Goal: Transaction & Acquisition: Obtain resource

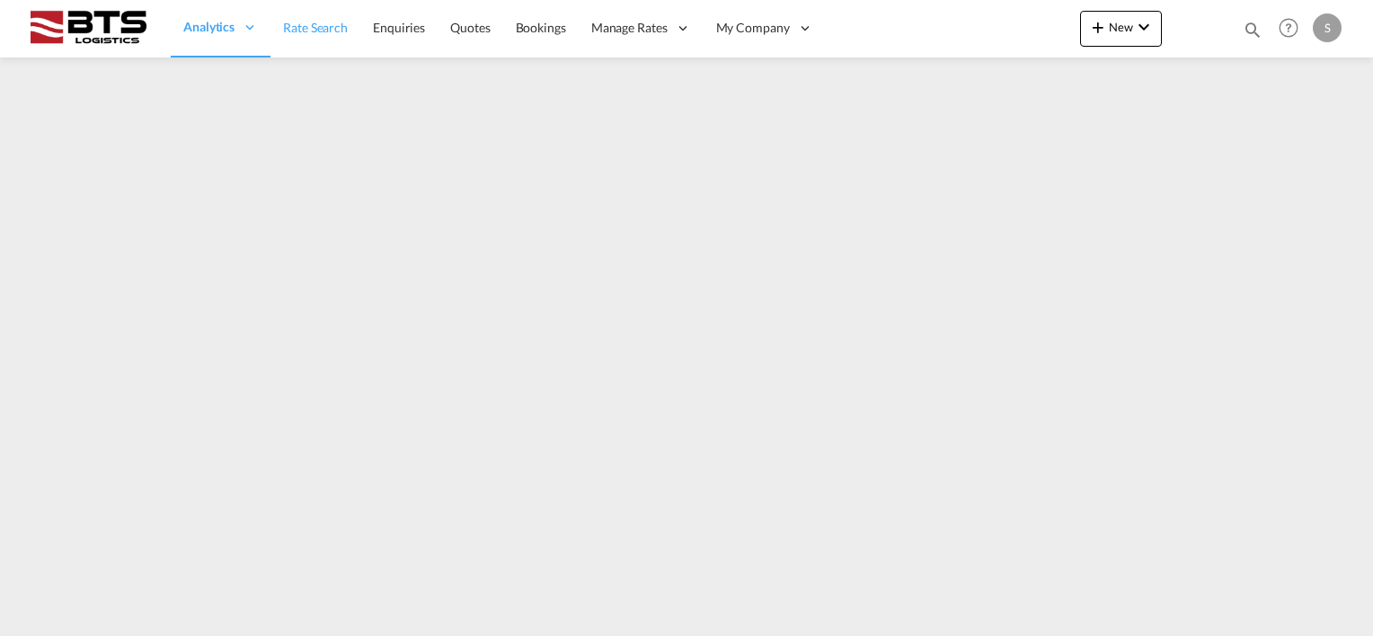
click at [341, 31] on span "Rate Search" at bounding box center [315, 27] width 65 height 15
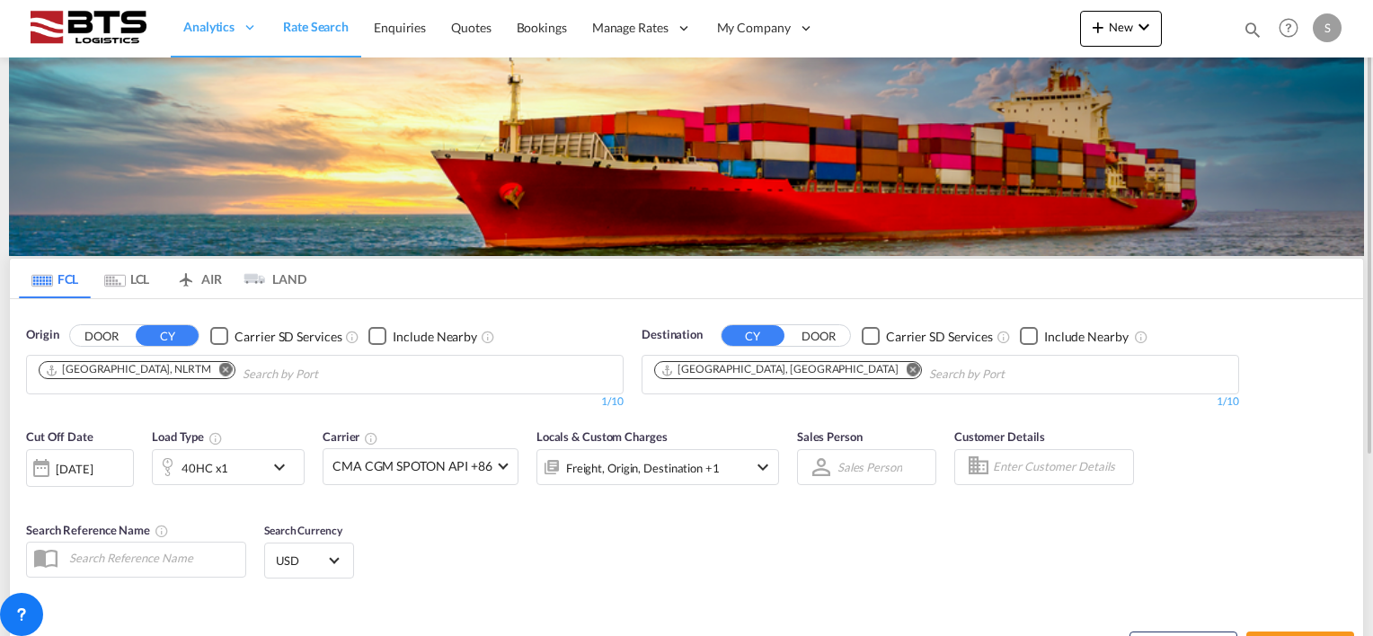
click at [894, 370] on button "Remove" at bounding box center [907, 371] width 27 height 18
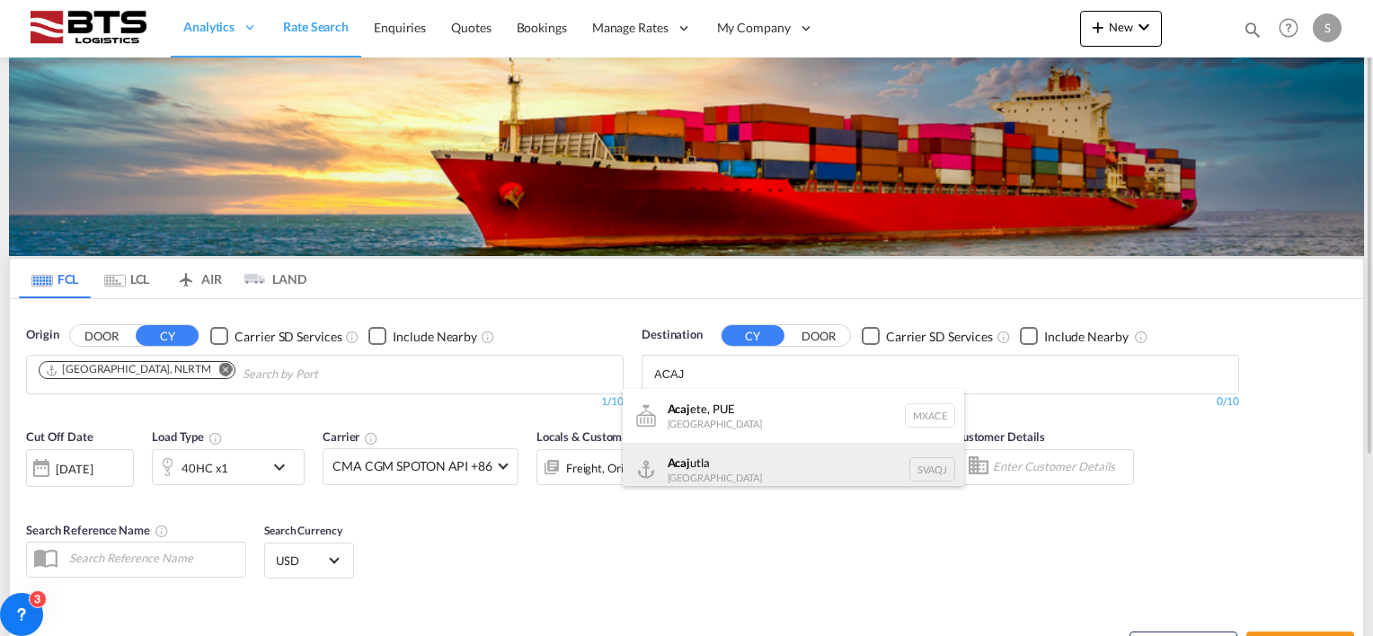
type input "ACAJ"
click at [704, 464] on div "Acaj utla El Salvador SVAQJ" at bounding box center [793, 470] width 341 height 54
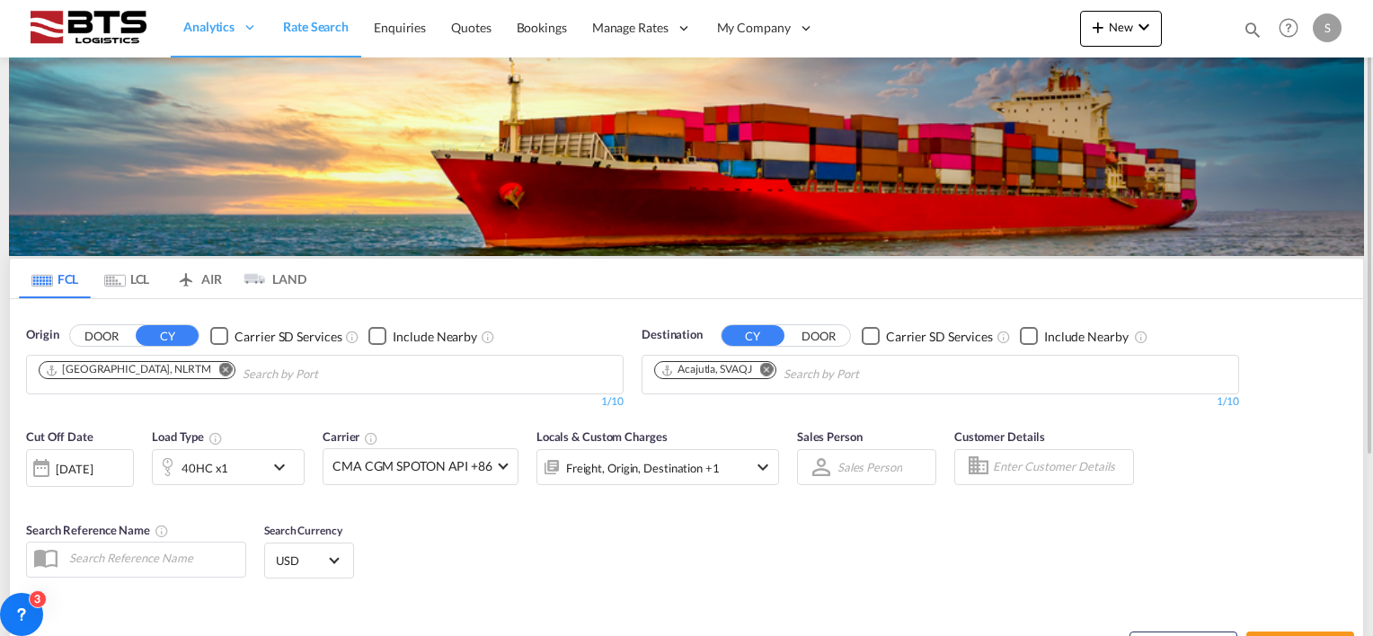
click at [474, 575] on div "Cut Off Date 19 Aug 2025 19/08/2025 Load Type 40HC x1 Carrier CMA CGM SPOTON AP…" at bounding box center [686, 506] width 1353 height 175
click at [79, 461] on div "[DATE]" at bounding box center [74, 469] width 37 height 16
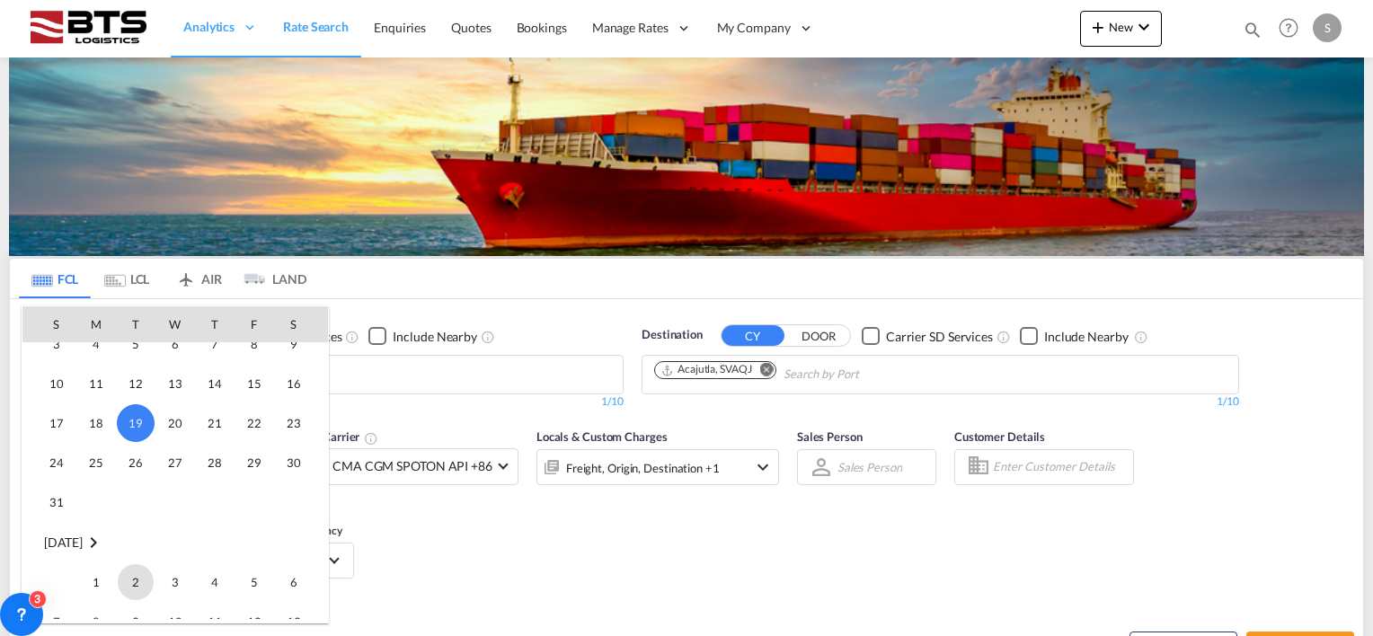
scroll to position [804, 0]
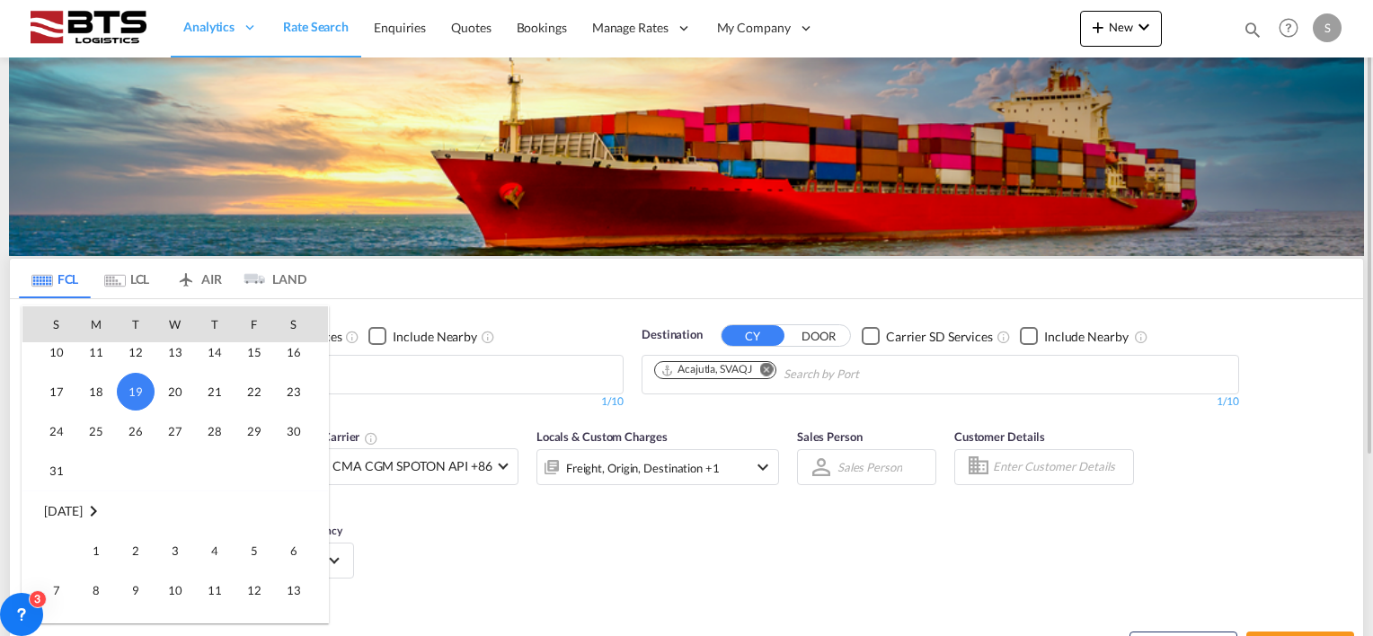
click at [97, 544] on span "1" at bounding box center [96, 551] width 36 height 36
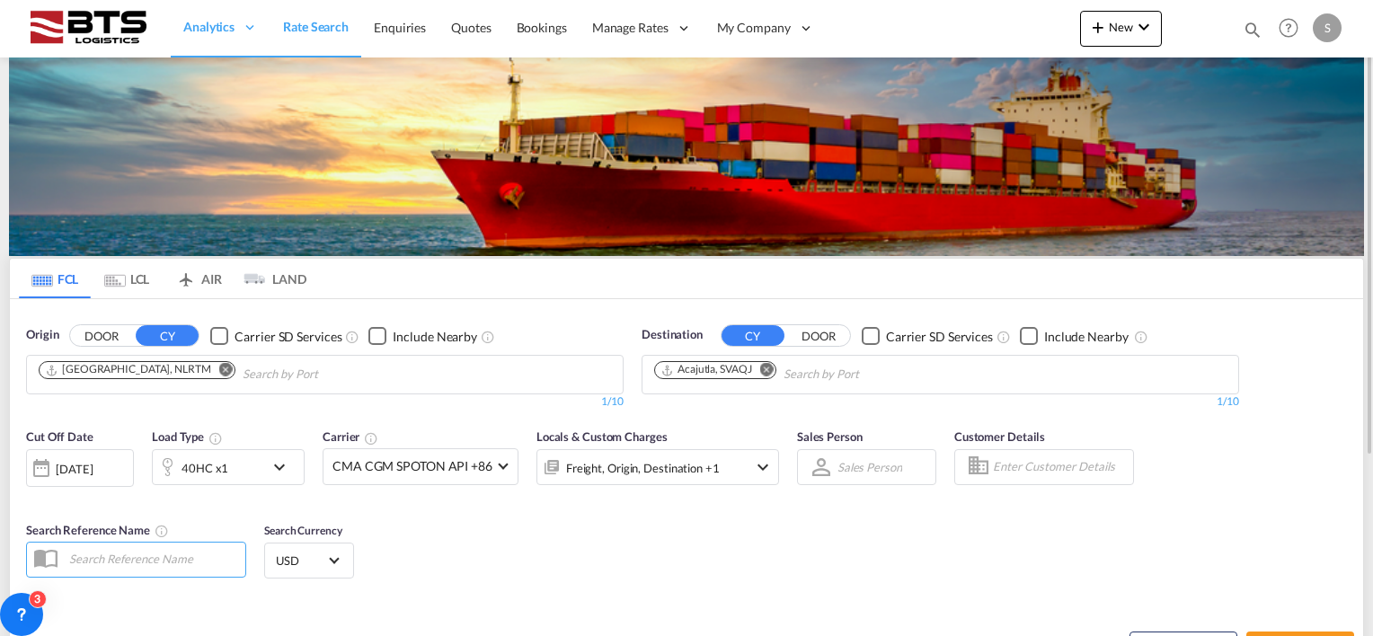
click at [436, 518] on div "Cut Off Date 01 Sep 2025 01/09/2025 Load Type 40HC x1 Carrier CMA CGM SPOTON AP…" at bounding box center [686, 506] width 1353 height 175
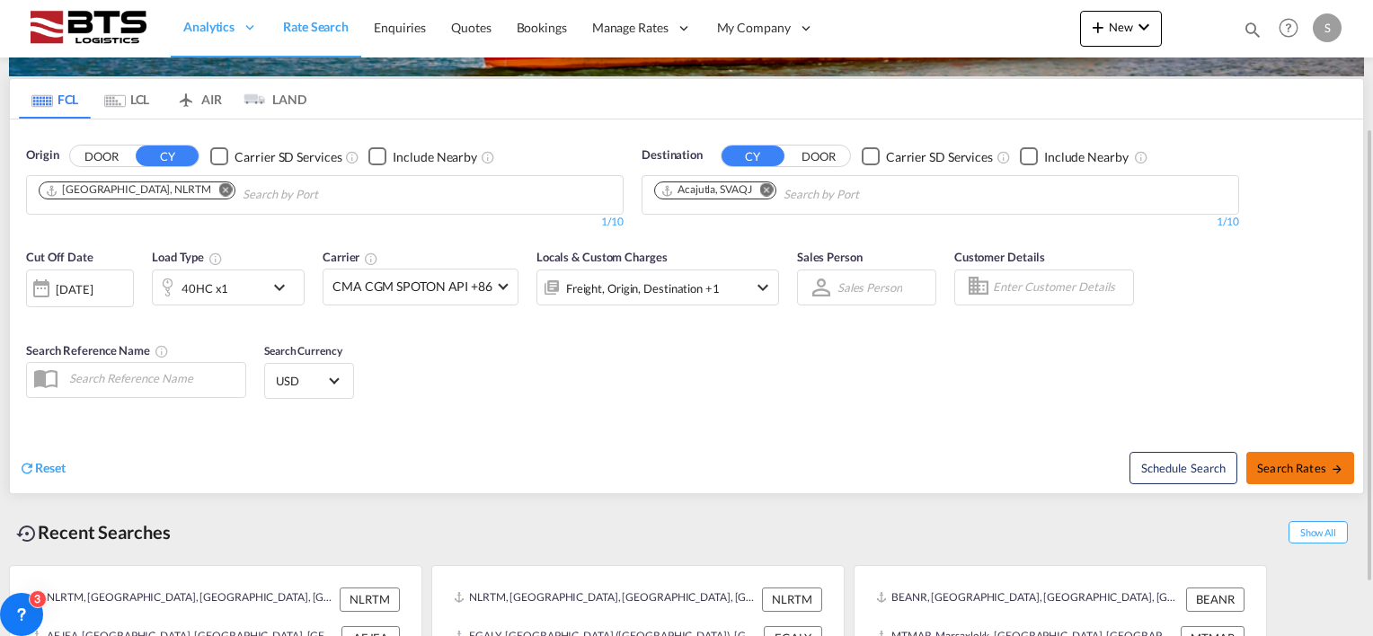
click at [1291, 475] on button "Search Rates" at bounding box center [1300, 468] width 108 height 32
type input "NLRTM to SVAQJ / 1 Sep 2025"
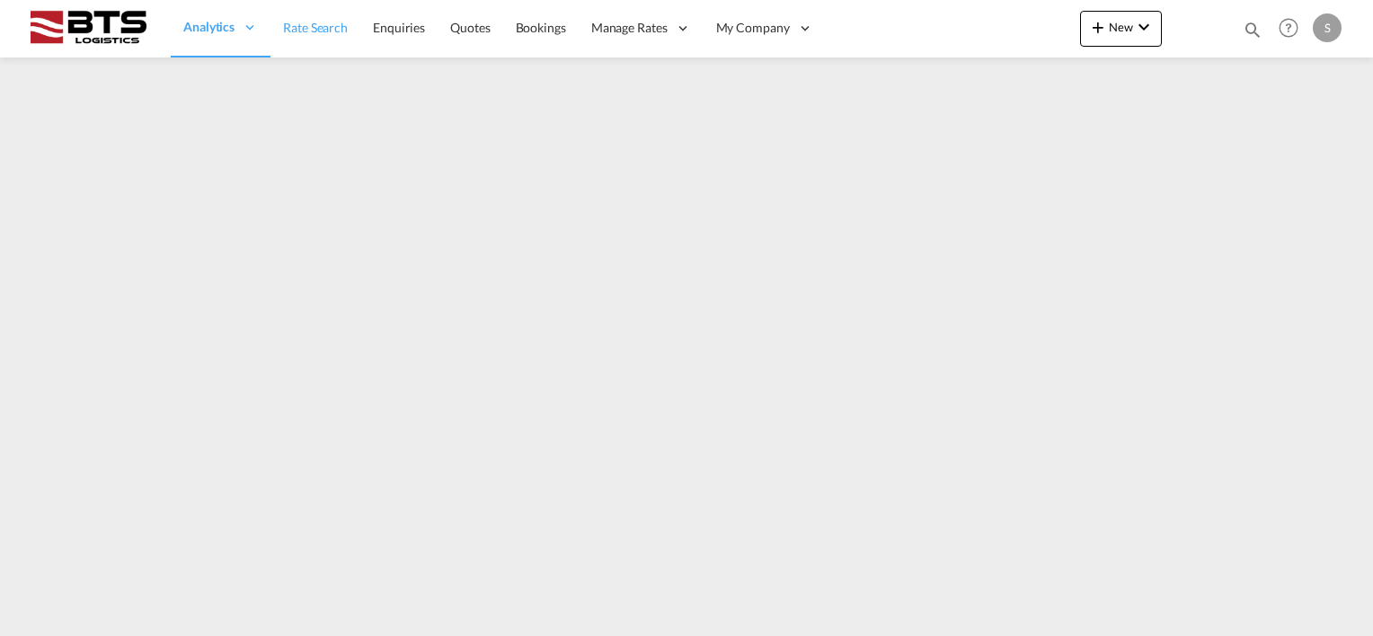
click at [332, 27] on span "Rate Search" at bounding box center [315, 27] width 65 height 15
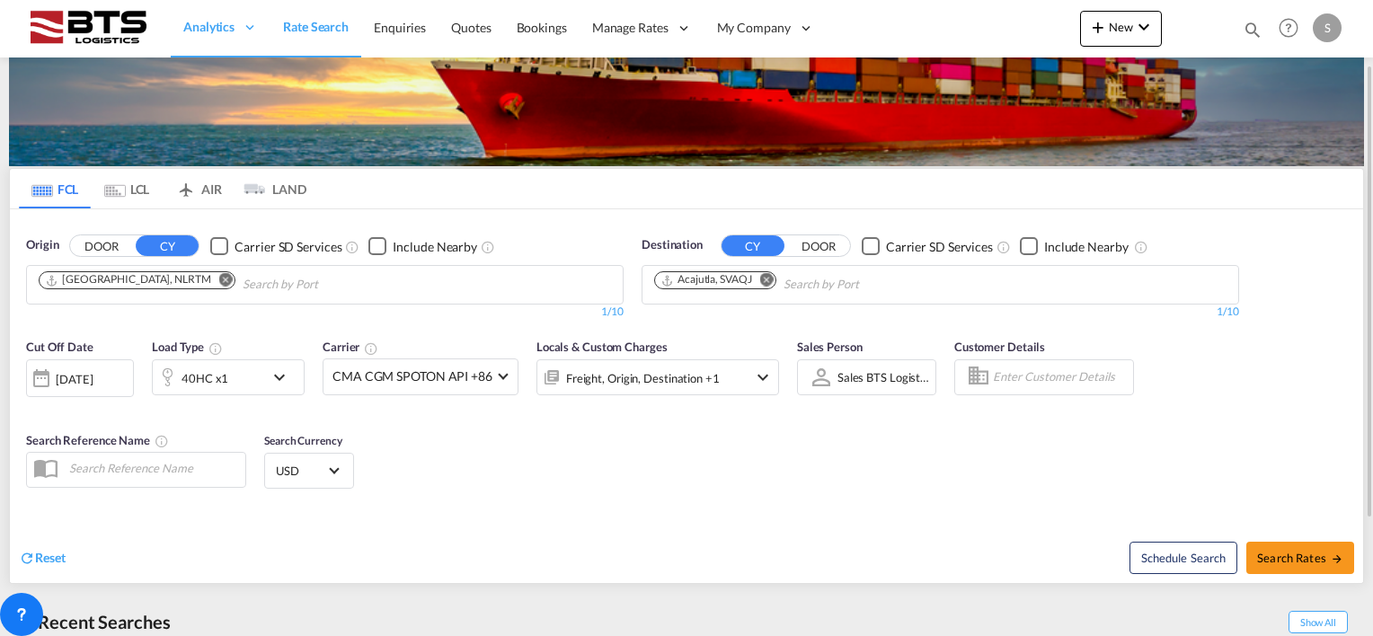
scroll to position [252, 0]
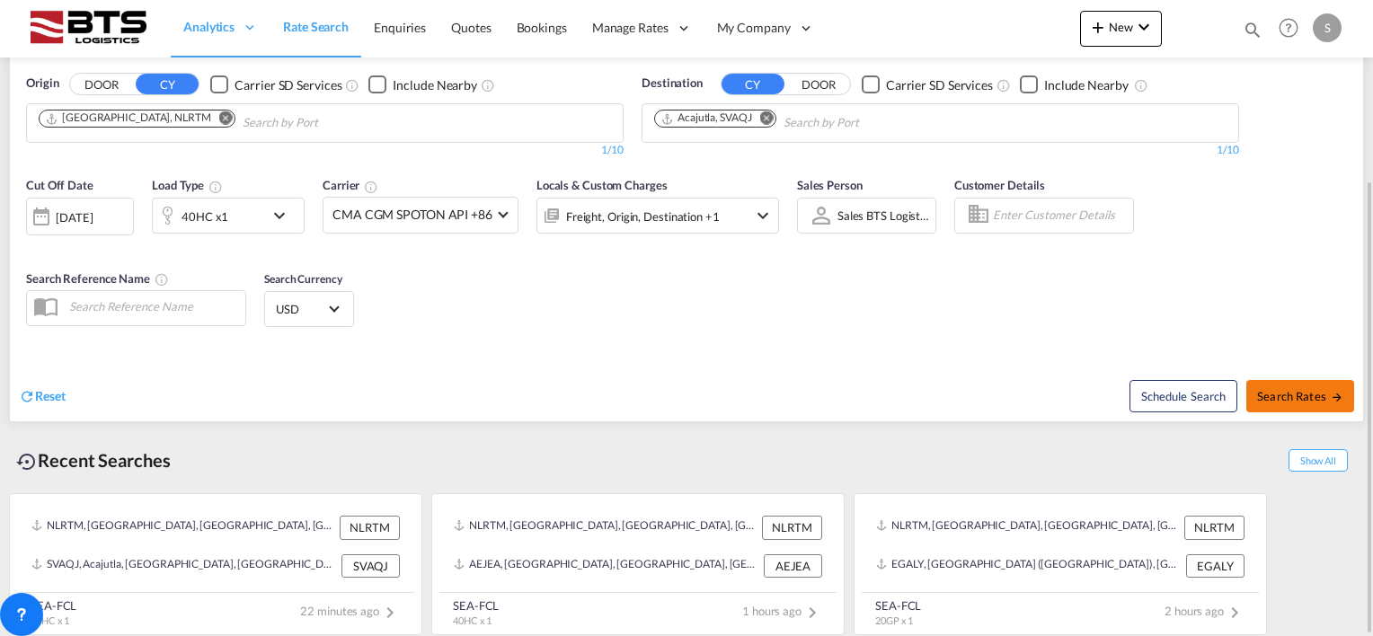
click at [1280, 393] on span "Search Rates" at bounding box center [1300, 396] width 86 height 14
type input "NLRTM to SVAQJ / [DATE]"
